Goal: Task Accomplishment & Management: Manage account settings

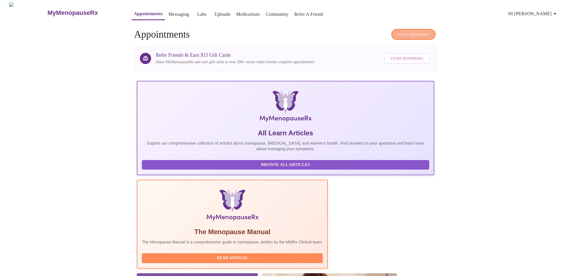
click at [410, 31] on span "Create Appointment" at bounding box center [412, 34] width 31 height 6
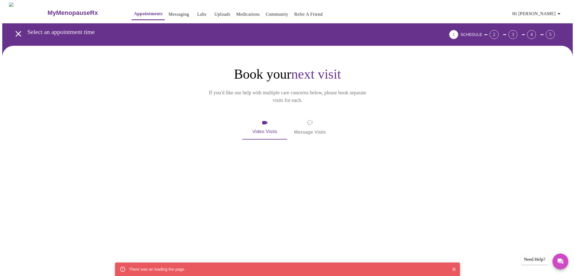
click at [134, 14] on link "Appointments" at bounding box center [148, 14] width 29 height 8
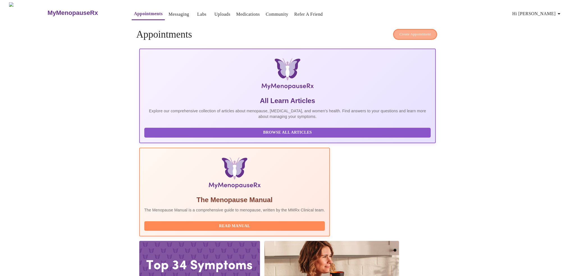
click at [415, 32] on span "Create Appointment" at bounding box center [414, 34] width 31 height 6
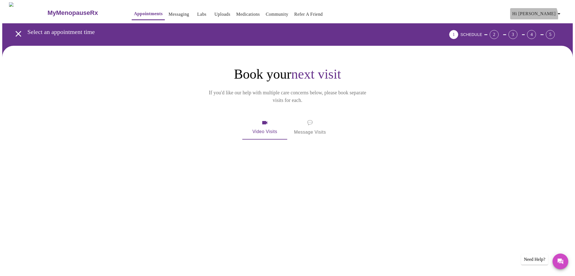
click at [551, 15] on span "Hi [PERSON_NAME]" at bounding box center [537, 14] width 50 height 8
click at [551, 12] on li "Settings" at bounding box center [548, 12] width 26 height 10
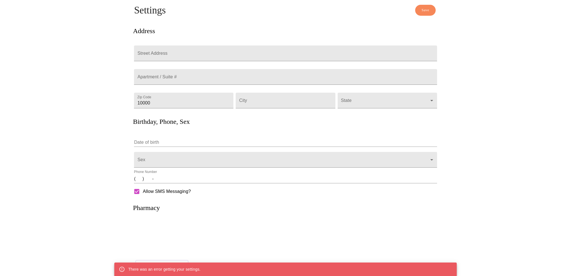
scroll to position [29, 0]
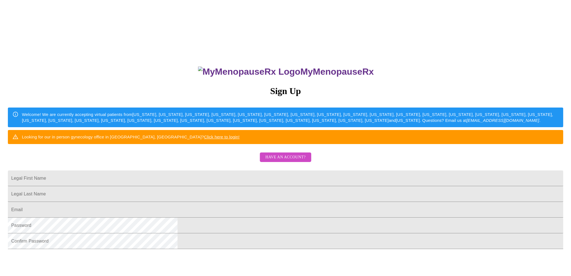
click at [274, 162] on button "Have an account?" at bounding box center [285, 157] width 51 height 10
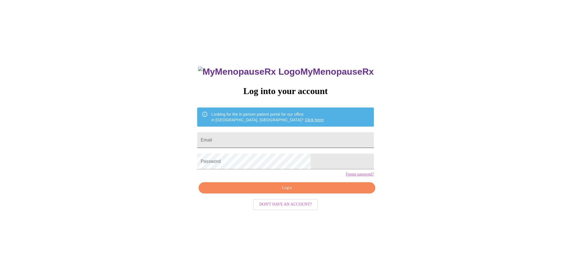
click at [264, 137] on input "Email" at bounding box center [285, 140] width 176 height 16
type input "SamanthaLSantoro@gmail.com"
click at [295, 191] on span "Login" at bounding box center [286, 187] width 163 height 7
